Goal: Task Accomplishment & Management: Use online tool/utility

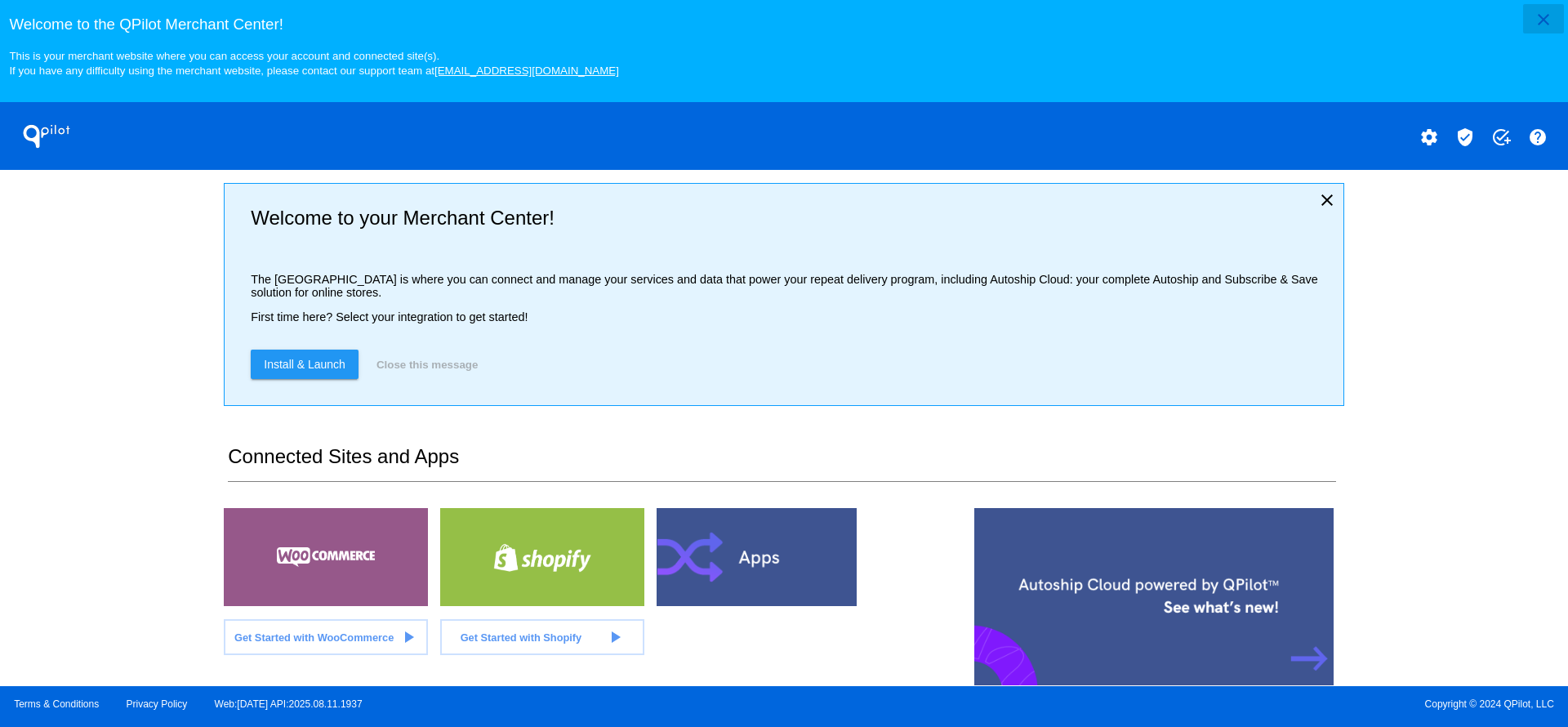
click at [1530, 17] on button "close" at bounding box center [1544, 19] width 41 height 30
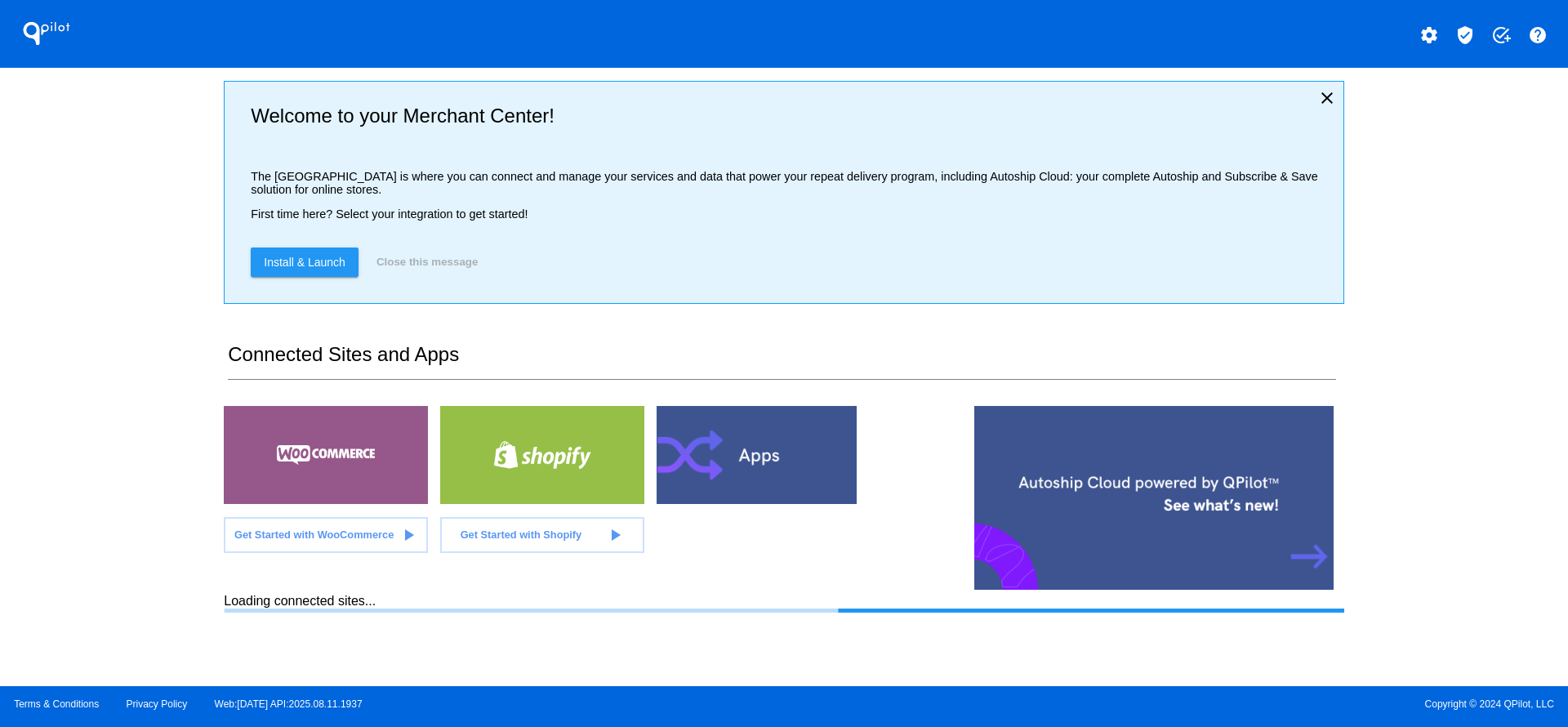
click at [115, 402] on div "QPilot settings verified_user add_task help Welcome to your Merchant Center! Th…" at bounding box center [784, 343] width 1568 height 686
click at [799, 452] on div at bounding box center [758, 455] width 204 height 98
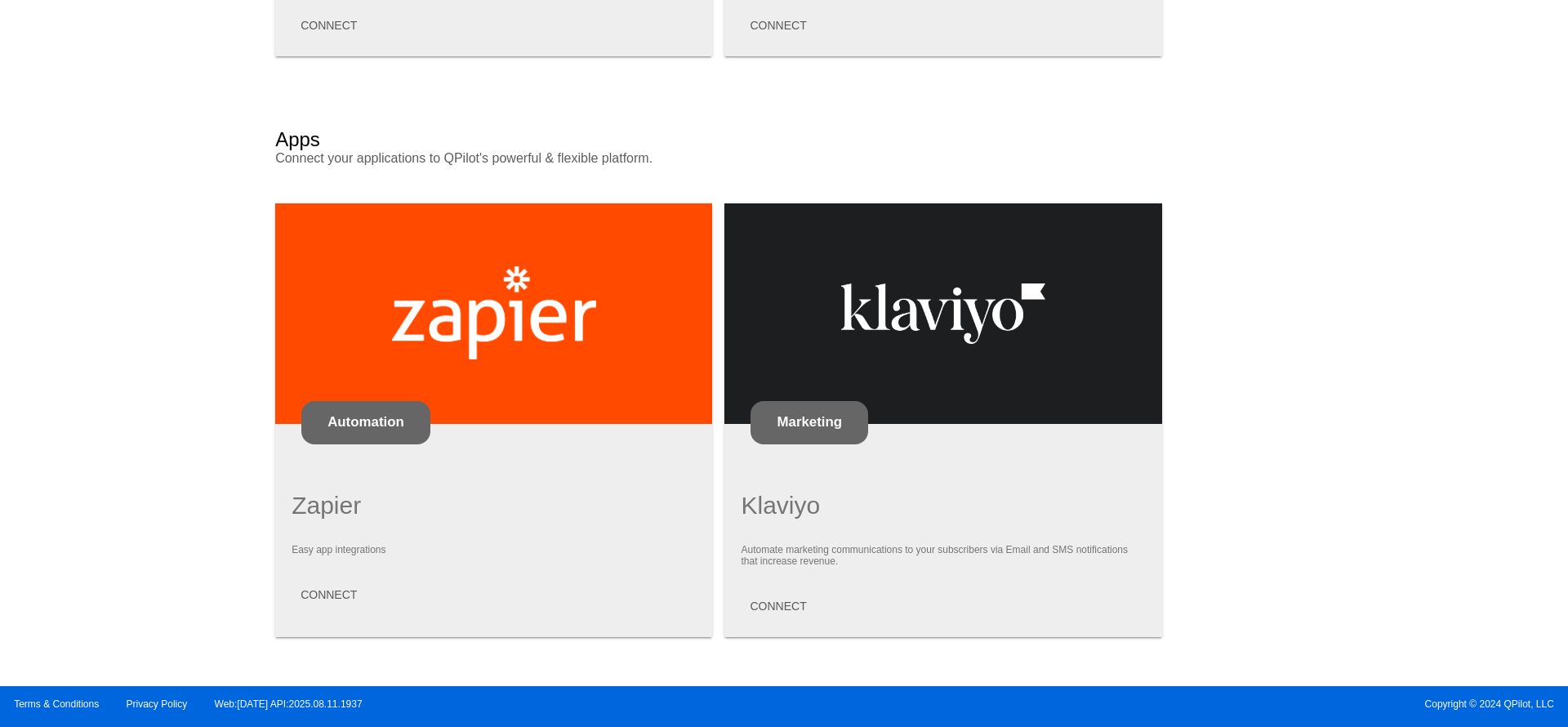
scroll to position [1344, 0]
click at [785, 605] on span "CONNECT" at bounding box center [777, 605] width 56 height 13
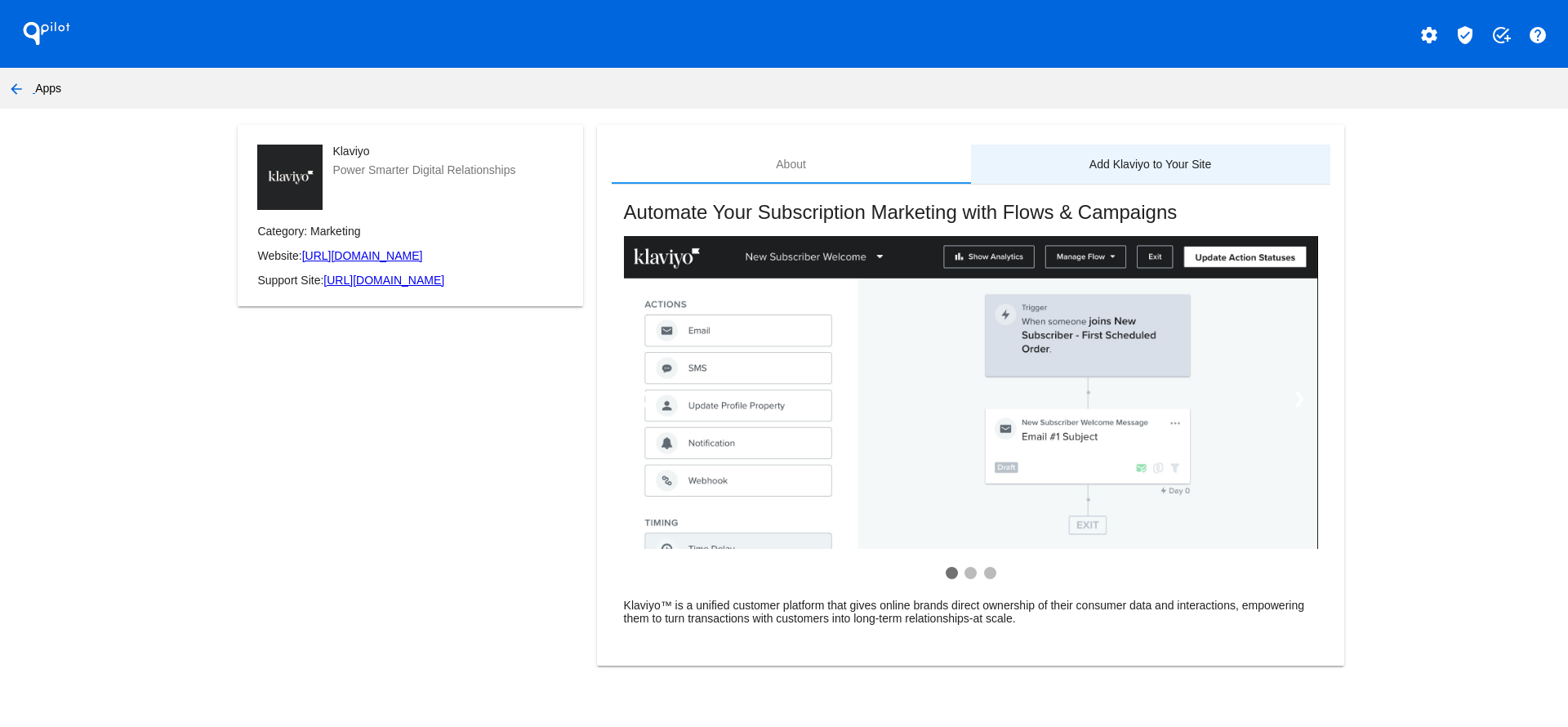
click at [1180, 167] on div "Add Klaviyo to Your Site" at bounding box center [1150, 164] width 122 height 13
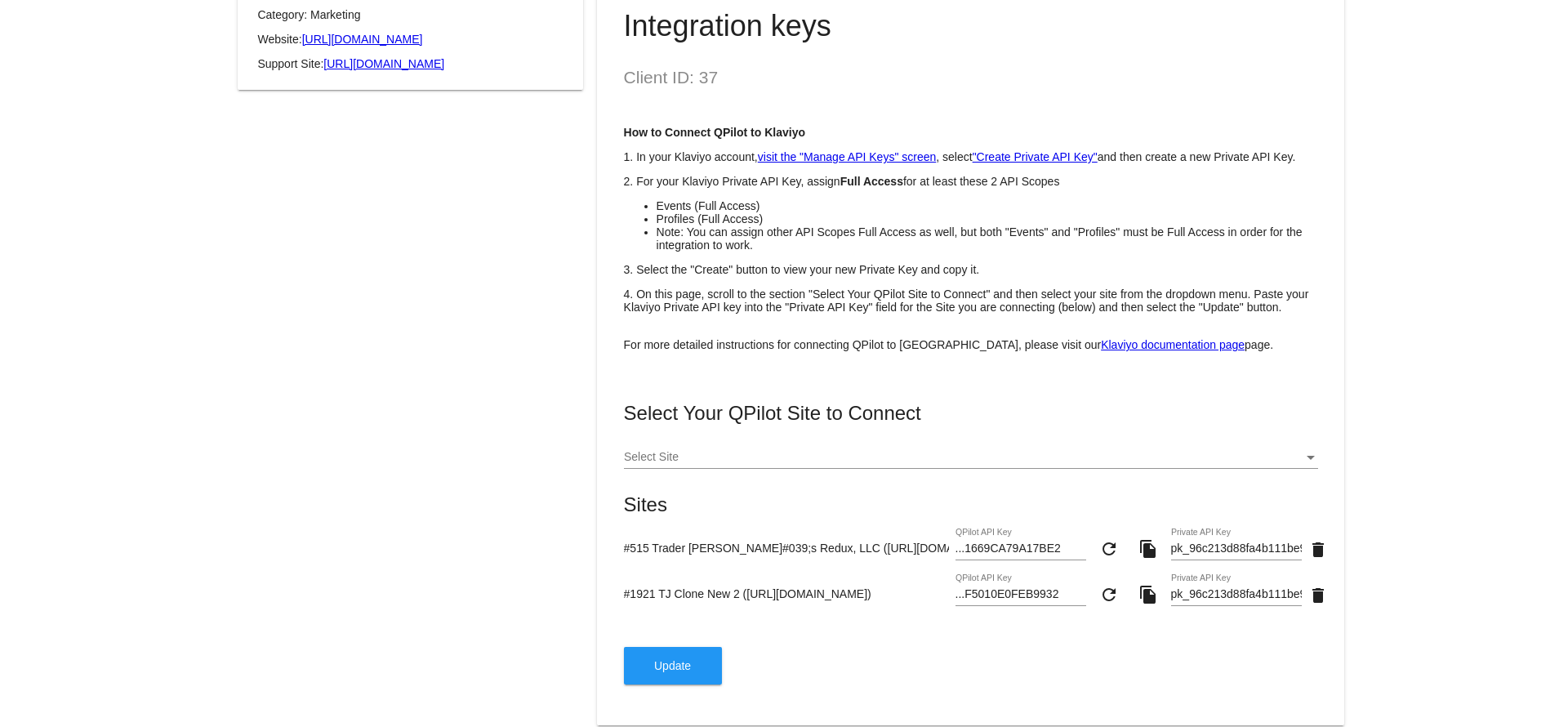
scroll to position [269, 0]
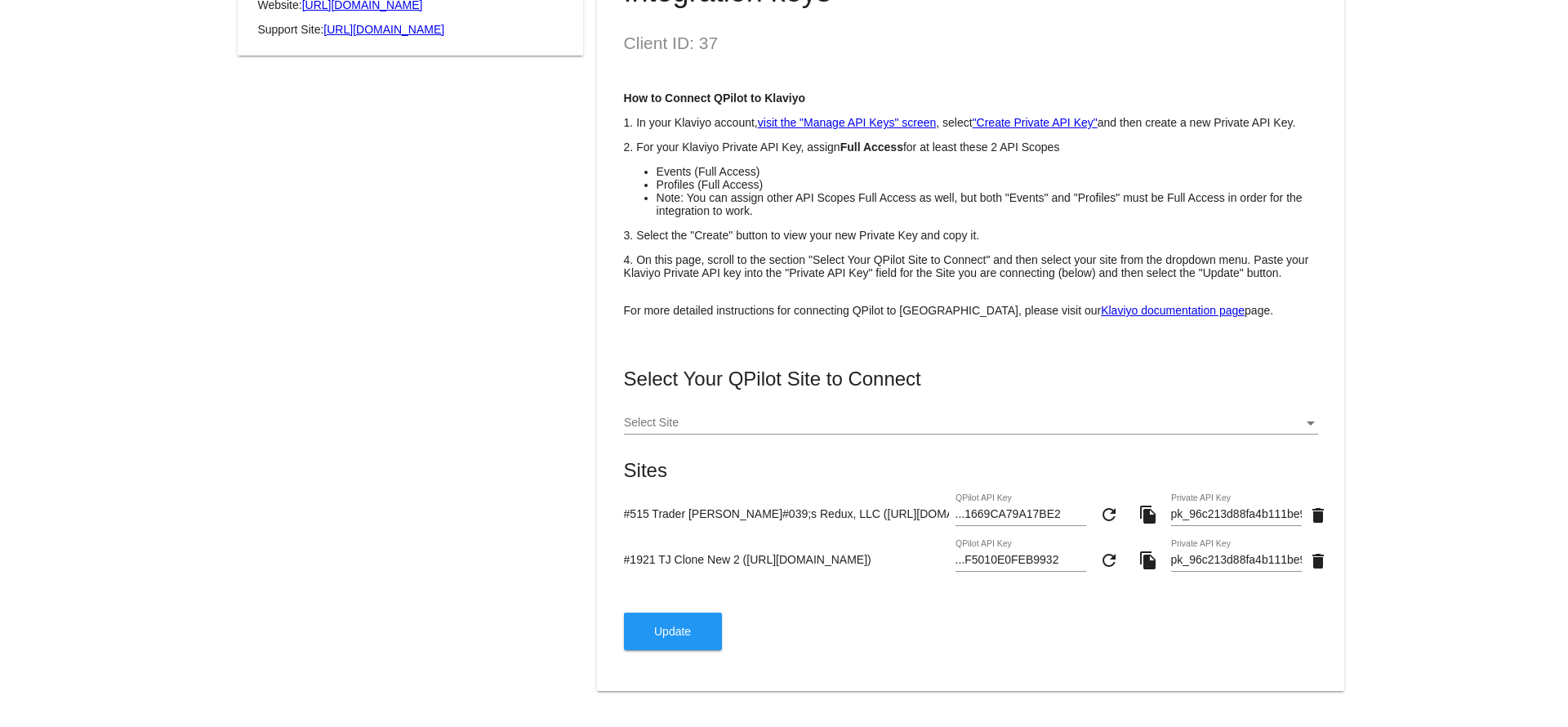
drag, startPoint x: 633, startPoint y: 510, endPoint x: 793, endPoint y: 510, distance: 160.0
click at [793, 510] on input "#515 Trader [PERSON_NAME]#039;s Redux, LLC ([URL][DOMAIN_NAME])" at bounding box center [786, 514] width 325 height 13
click at [911, 521] on div "#515 Trader [PERSON_NAME]#039;s Redux, LLC ([URL][DOMAIN_NAME]) ...1669CA79A17B…" at bounding box center [971, 517] width 694 height 46
click at [897, 513] on input "#515 Trader [PERSON_NAME]#039;s Redux, LLC ([URL][DOMAIN_NAME])" at bounding box center [786, 514] width 325 height 13
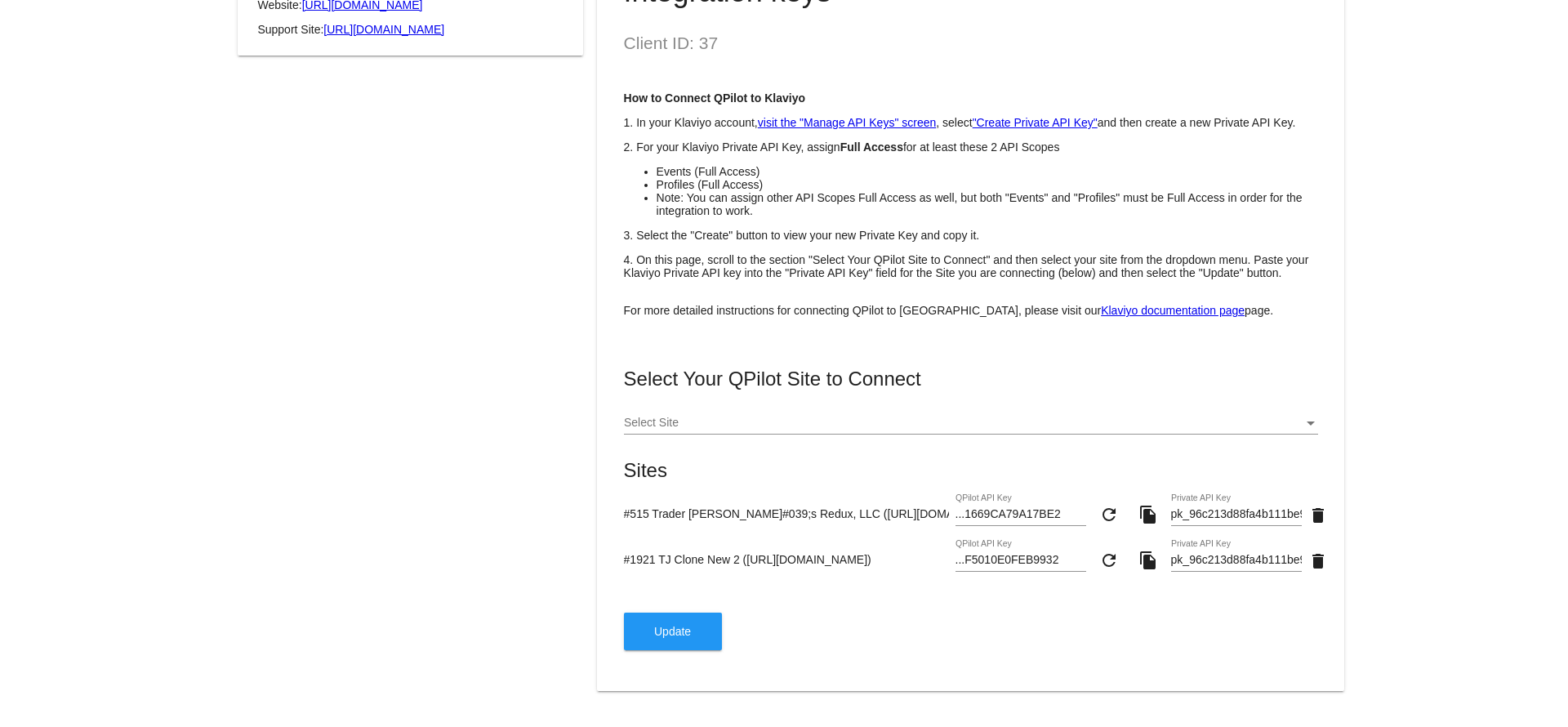
drag, startPoint x: 859, startPoint y: 557, endPoint x: 574, endPoint y: 557, distance: 285.0
click at [574, 557] on div "Klaviyo Power Smarter Digital Relationships Category: Marketing Website: [URL][…" at bounding box center [784, 292] width 1119 height 836
click at [802, 561] on input "#1921 TJ Clone New 2 ([URL][DOMAIN_NAME])" at bounding box center [786, 559] width 325 height 13
drag, startPoint x: 695, startPoint y: 549, endPoint x: 868, endPoint y: 549, distance: 173.0
click at [868, 549] on div "#1921 TJ Clone New 2 ([URL][DOMAIN_NAME]) ...F5010E0FEB9932 QPilot API Key refr…" at bounding box center [971, 563] width 694 height 46
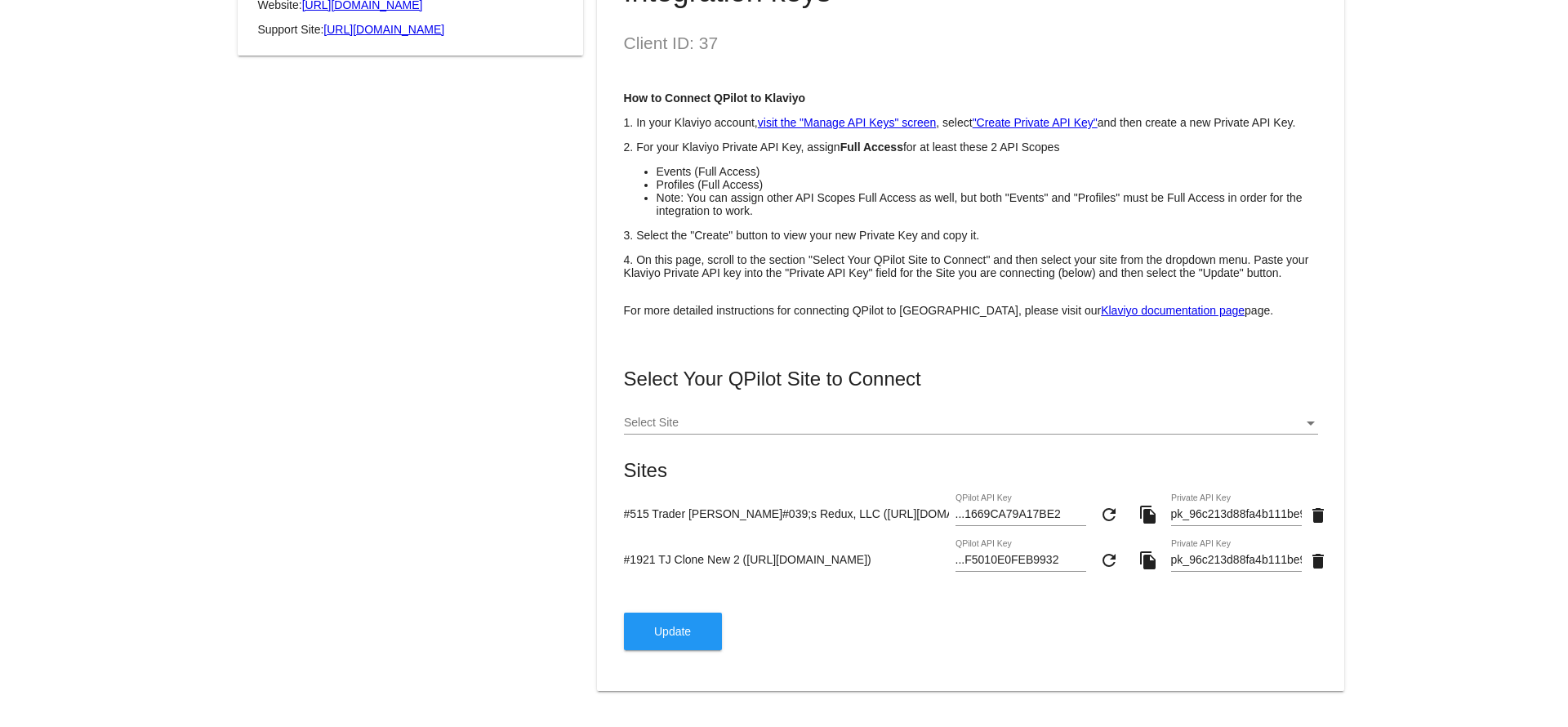
click at [868, 494] on div "#515 Trader [PERSON_NAME]#039;s Redux, LLC ([URL][DOMAIN_NAME]) ...1669CA79A17B…" at bounding box center [971, 517] width 694 height 46
click at [868, 563] on input "#1921 TJ Clone New 2 ([URL][DOMAIN_NAME])" at bounding box center [786, 559] width 325 height 13
drag, startPoint x: 653, startPoint y: 503, endPoint x: 819, endPoint y: 525, distance: 167.5
click at [729, 503] on div "Integration keys Client ID: 37 How to Connect QPilot to Klaviyo 1. In your Klav…" at bounding box center [971, 302] width 719 height 737
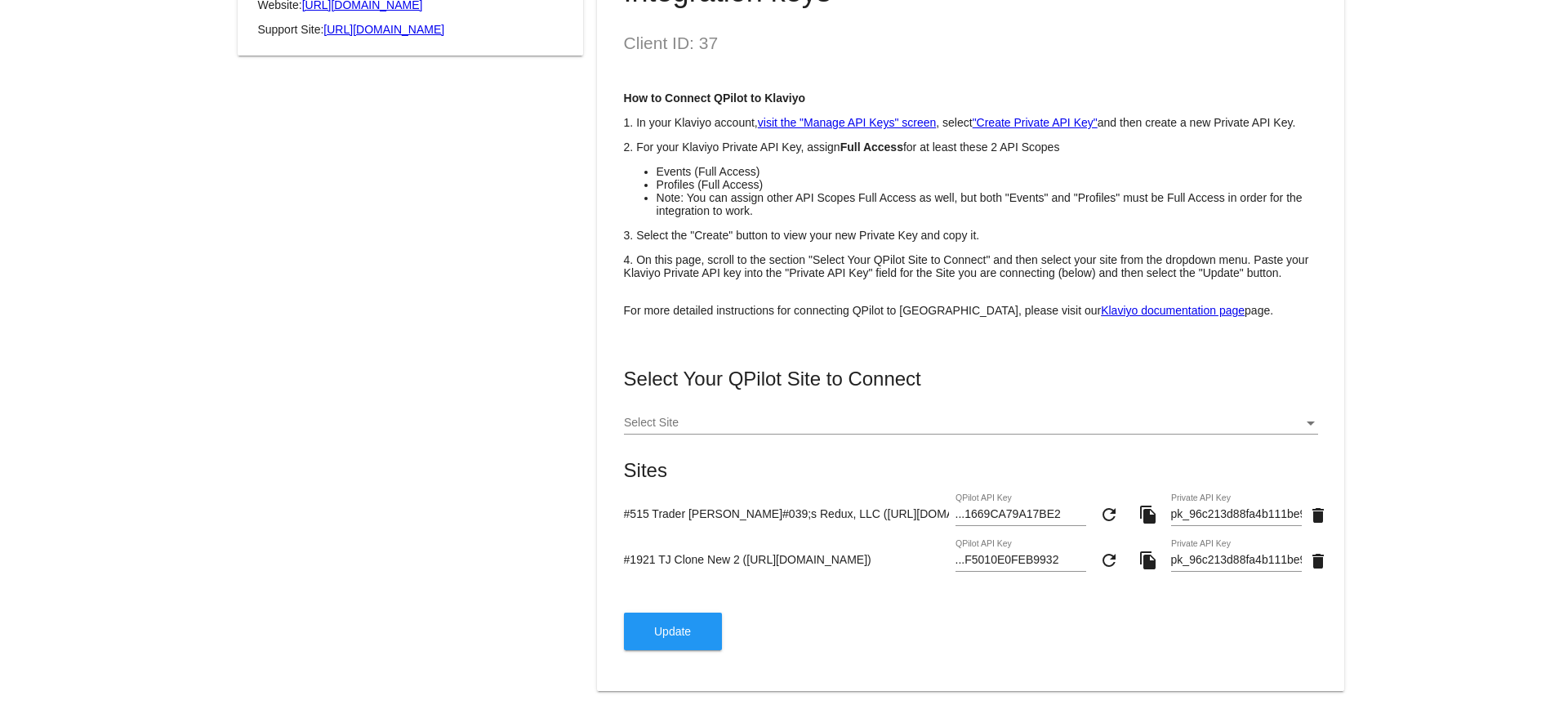
click at [859, 549] on div "#1921 TJ Clone New 2 ([URL][DOMAIN_NAME]) ...F5010E0FEB9932 QPilot API Key refr…" at bounding box center [971, 563] width 694 height 46
drag, startPoint x: 650, startPoint y: 557, endPoint x: 609, endPoint y: 555, distance: 41.0
click at [611, 555] on div "Integration keys Client ID: 37 How to Connect QPilot to Klaviyo 1. In your Klav…" at bounding box center [971, 302] width 719 height 737
drag, startPoint x: 643, startPoint y: 510, endPoint x: 521, endPoint y: 506, distance: 122.1
click at [523, 506] on div "Klaviyo Power Smarter Digital Relationships Category: Marketing Website: [URL][…" at bounding box center [784, 292] width 1119 height 836
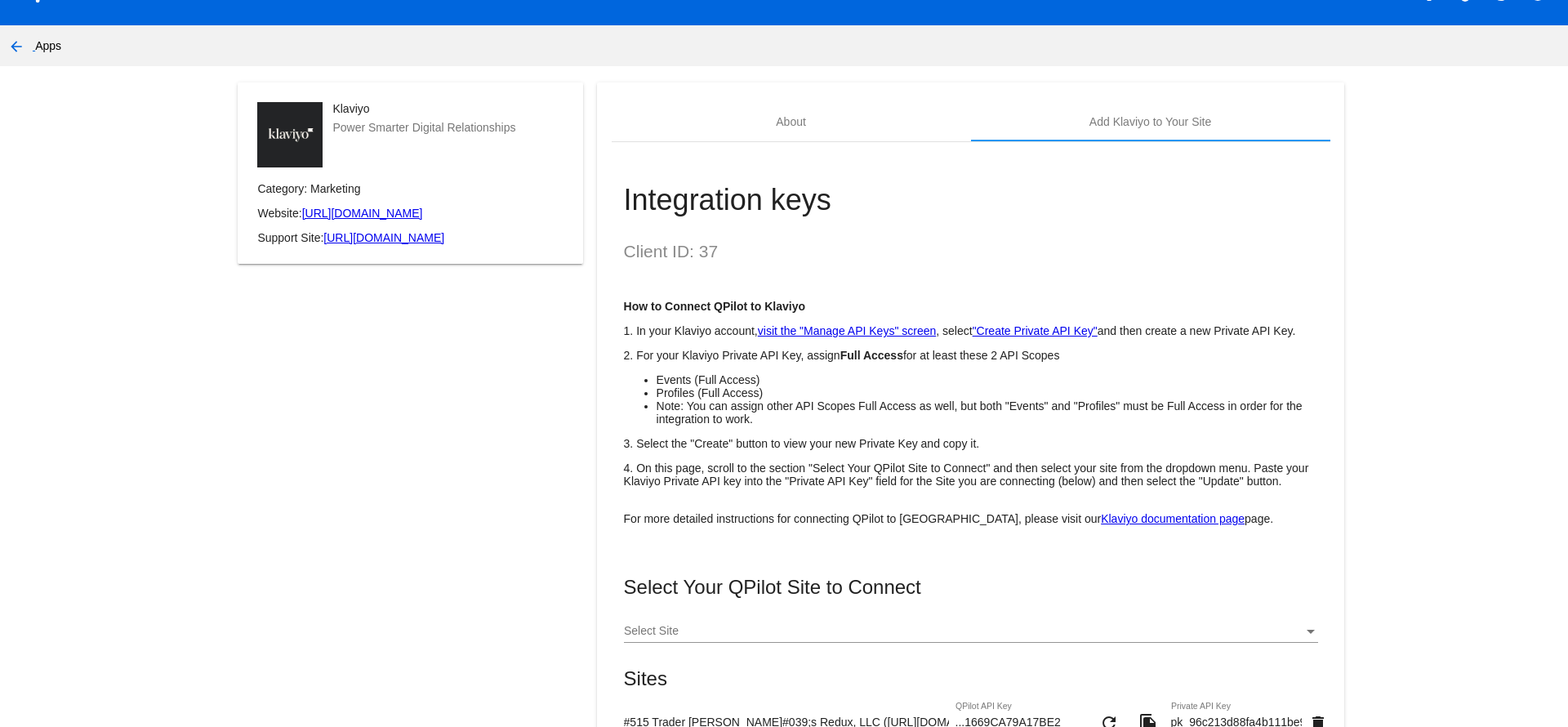
scroll to position [0, 0]
